Goal: Transaction & Acquisition: Purchase product/service

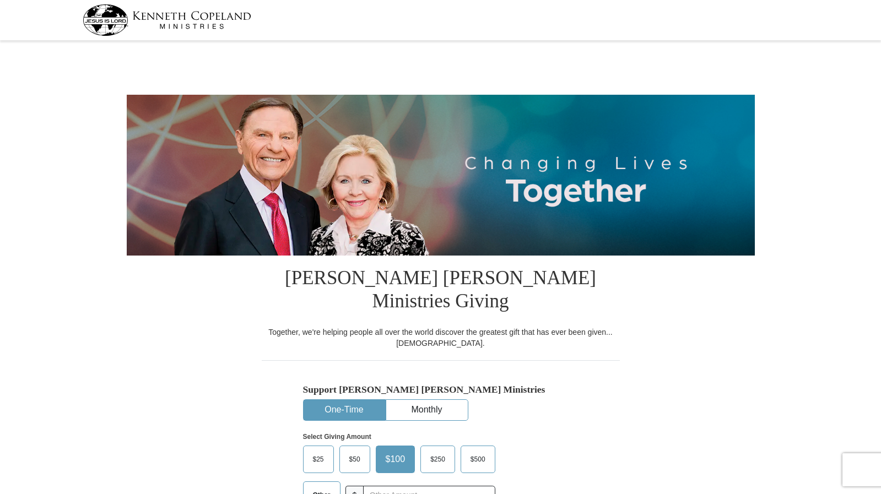
select select "MO"
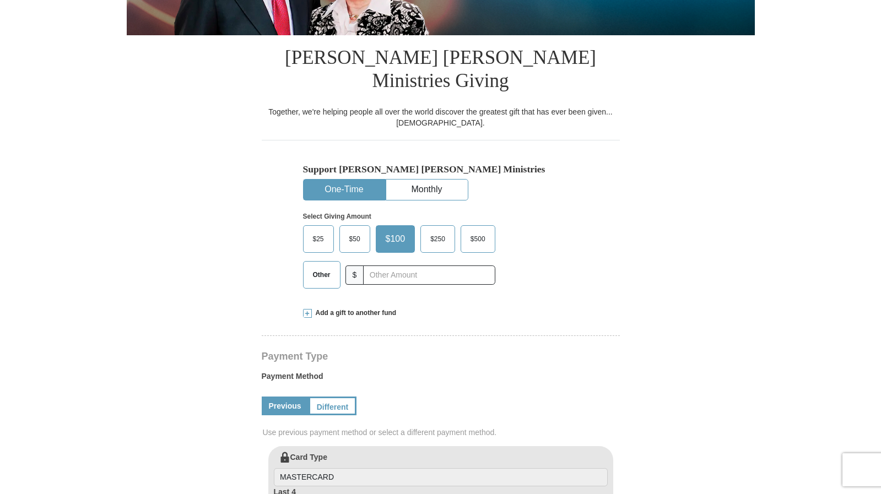
scroll to position [258, 0]
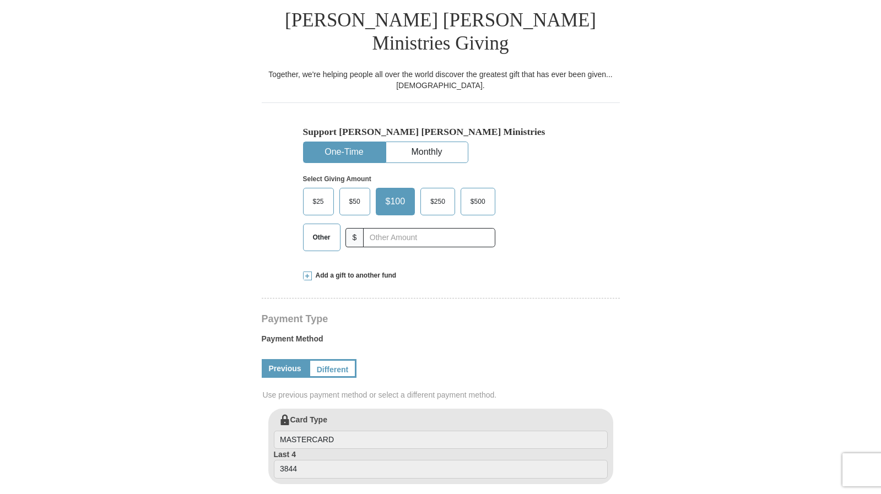
click at [309, 272] on span at bounding box center [307, 276] width 9 height 9
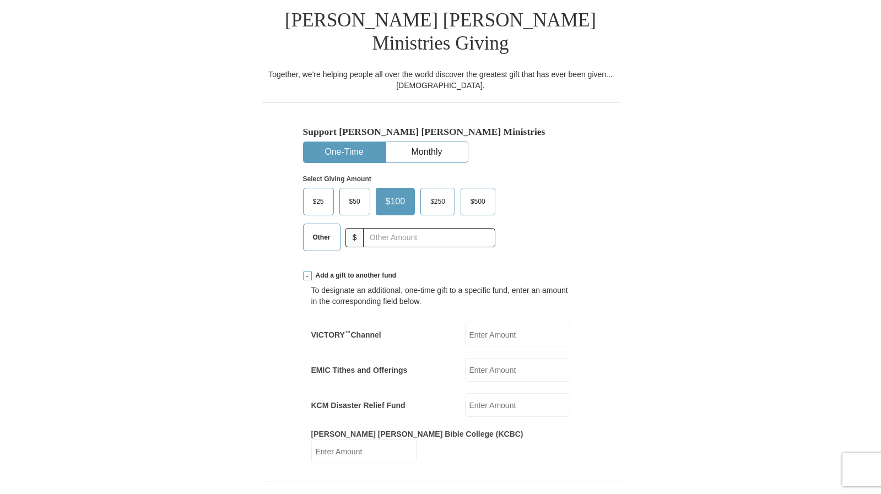
click at [503, 323] on input "VICTORY ™ Channel" at bounding box center [517, 335] width 105 height 24
type input "50.00"
click at [355, 193] on span "$50" at bounding box center [355, 201] width 22 height 17
click at [0, 0] on input "$50" at bounding box center [0, 0] width 0 height 0
click at [500, 358] on input "EMIC Tithes and Offerings" at bounding box center [517, 370] width 105 height 24
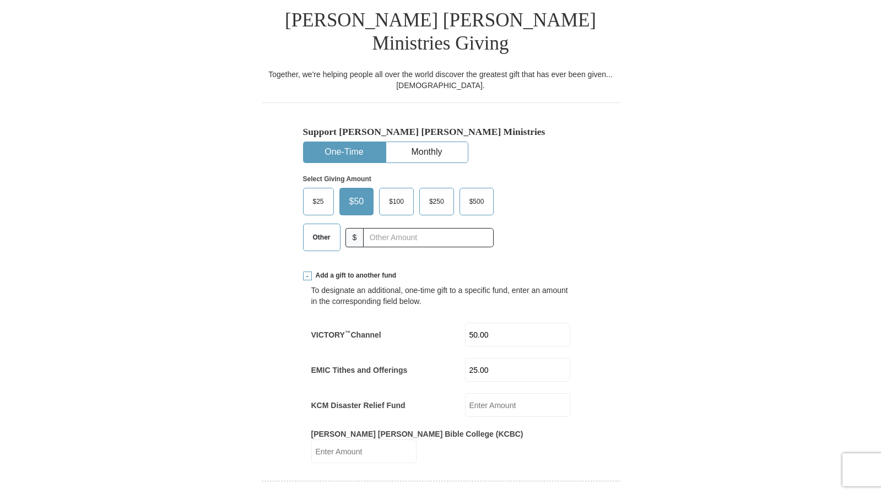
type input "25.00"
click at [540, 393] on input "KCM Disaster Relief Fund" at bounding box center [517, 405] width 105 height 24
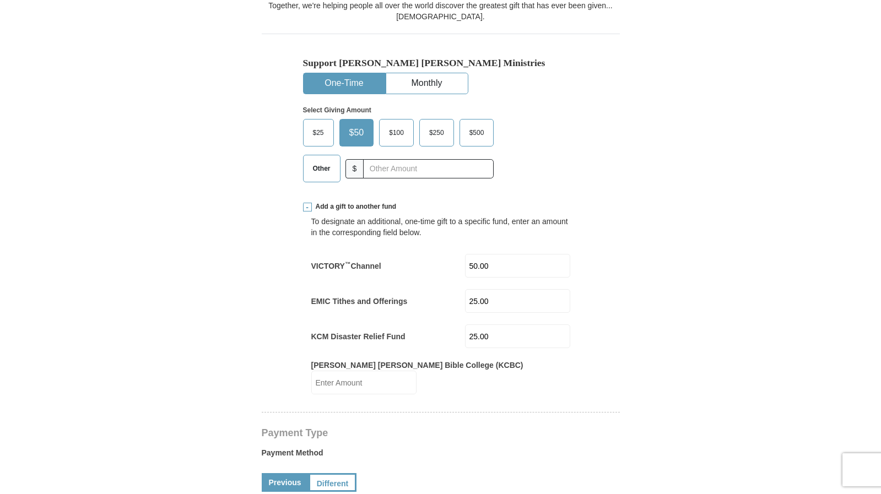
scroll to position [329, 0]
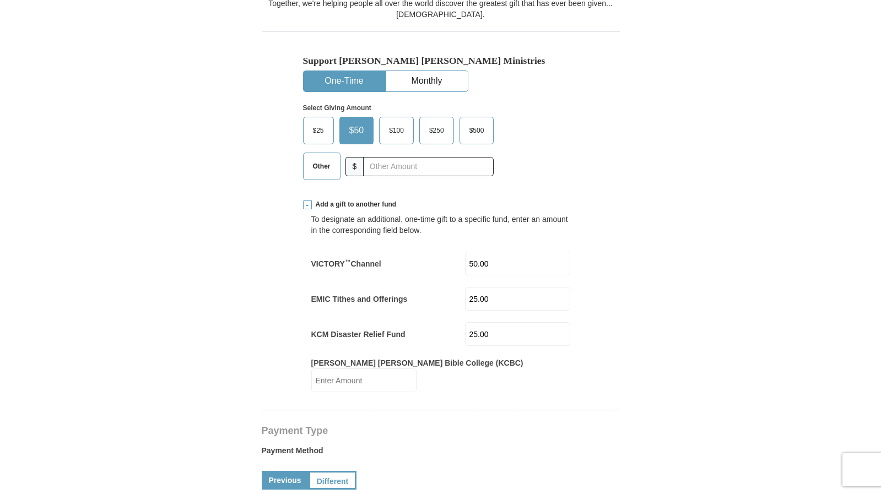
type input "25.00"
click at [495, 426] on h4 "Payment Type" at bounding box center [441, 430] width 358 height 9
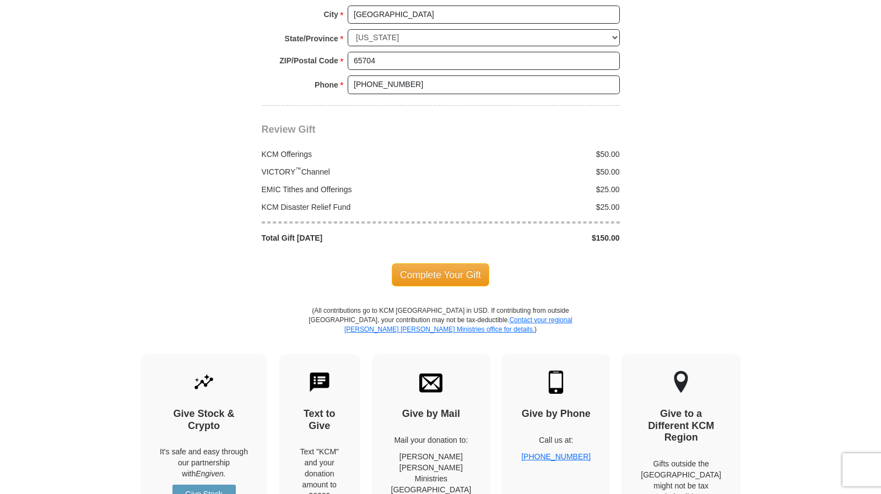
scroll to position [1145, 0]
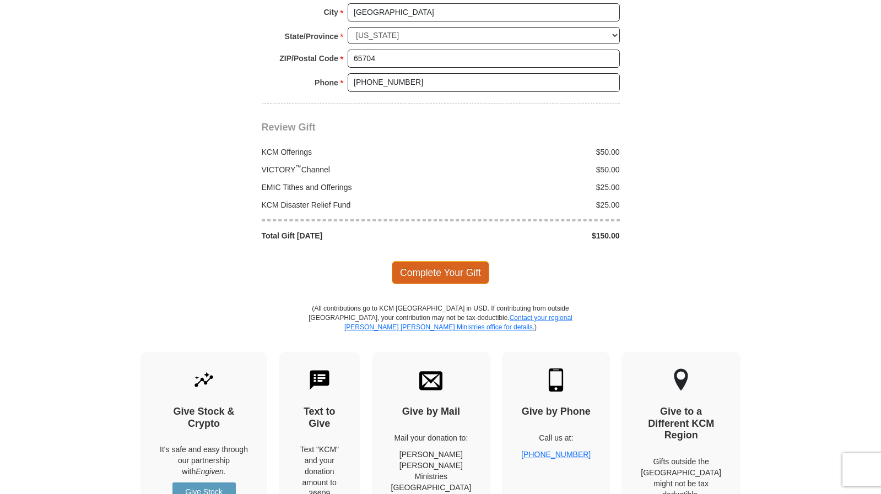
click at [449, 261] on span "Complete Your Gift" at bounding box center [440, 272] width 97 height 23
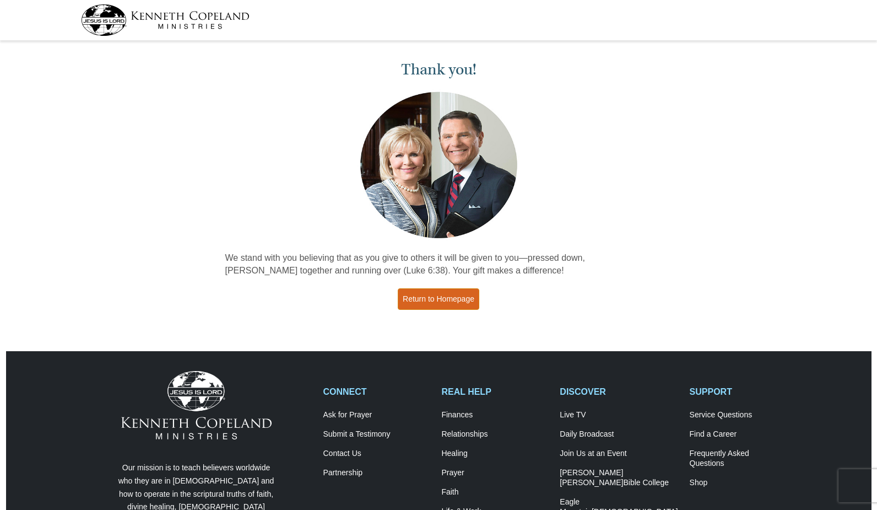
click at [434, 301] on link "Return to Homepage" at bounding box center [439, 298] width 82 height 21
